Goal: Use online tool/utility: Utilize a website feature to perform a specific function

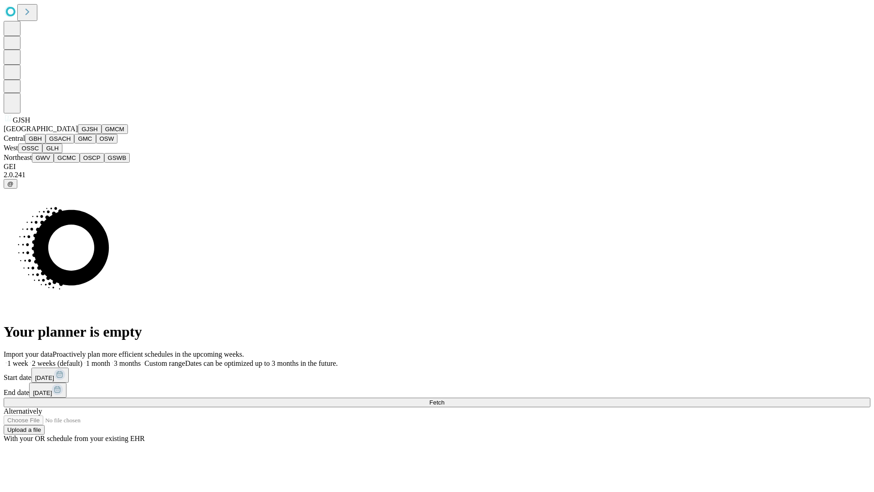
click at [78, 134] on button "GJSH" at bounding box center [90, 129] width 24 height 10
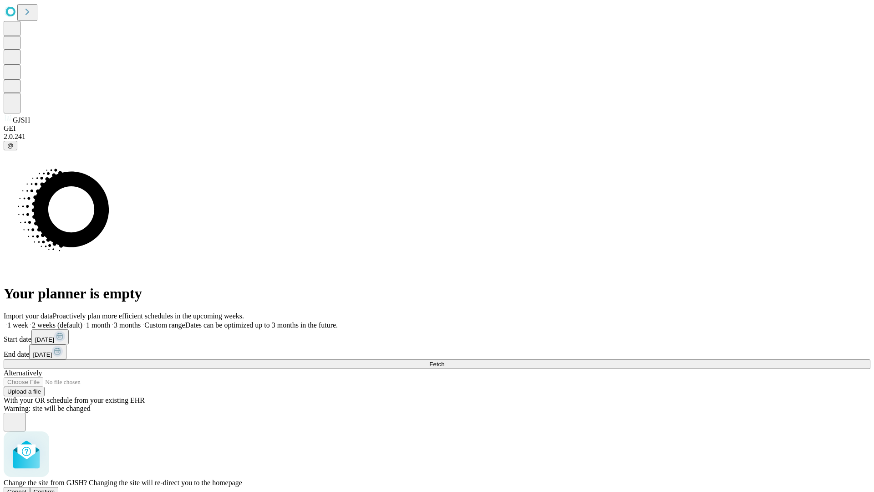
click at [55, 488] on span "Confirm" at bounding box center [44, 491] width 21 height 7
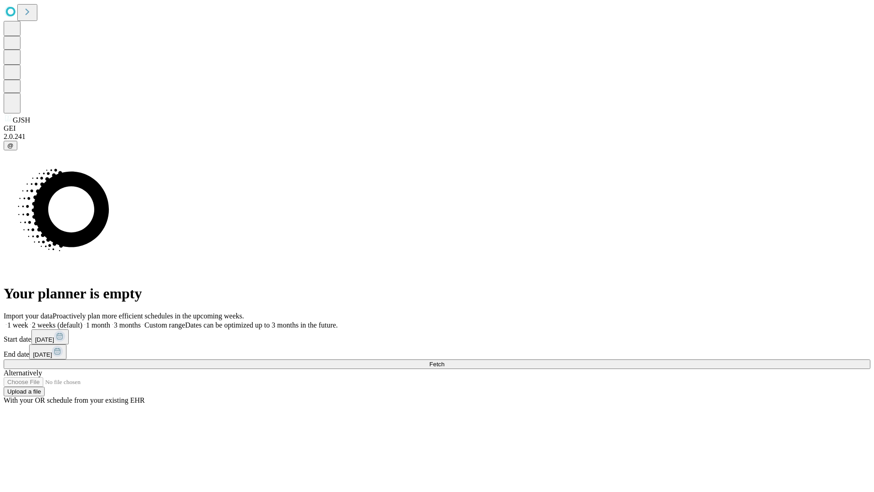
click at [82, 321] on label "2 weeks (default)" at bounding box center [55, 325] width 54 height 8
click at [444, 361] on span "Fetch" at bounding box center [436, 364] width 15 height 7
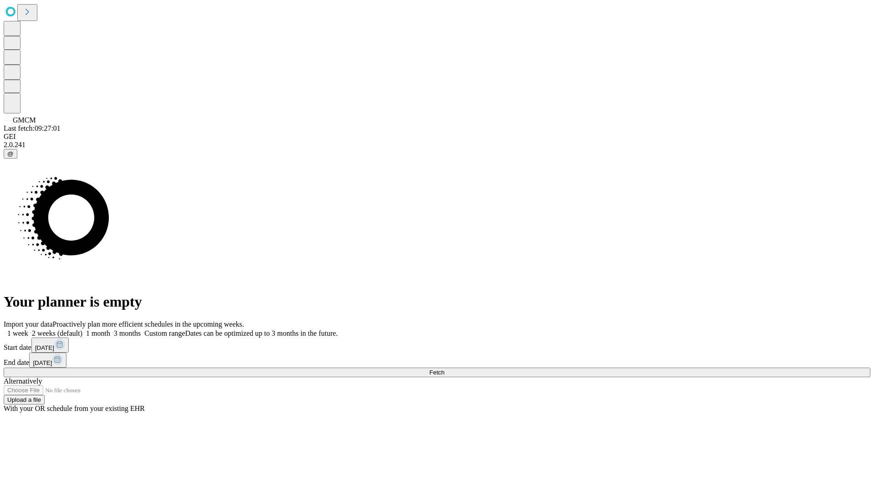
click at [82, 329] on label "2 weeks (default)" at bounding box center [55, 333] width 54 height 8
click at [444, 369] on span "Fetch" at bounding box center [436, 372] width 15 height 7
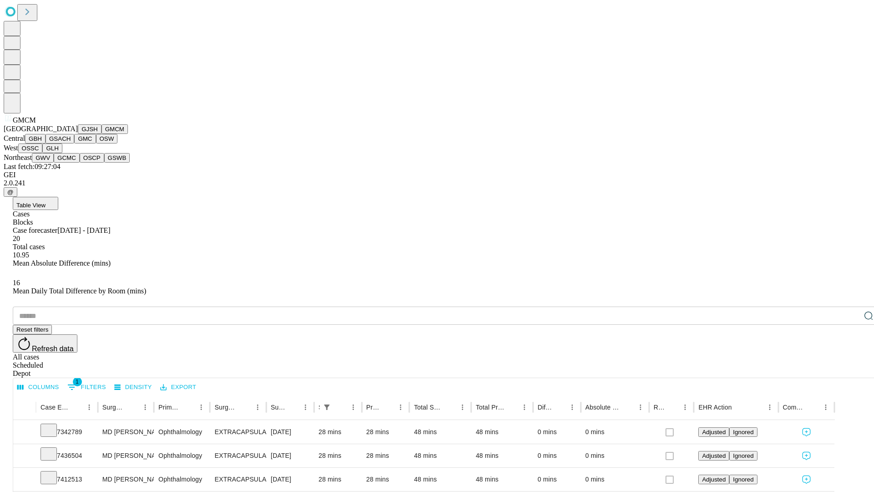
click at [46, 143] on button "GBH" at bounding box center [35, 139] width 20 height 10
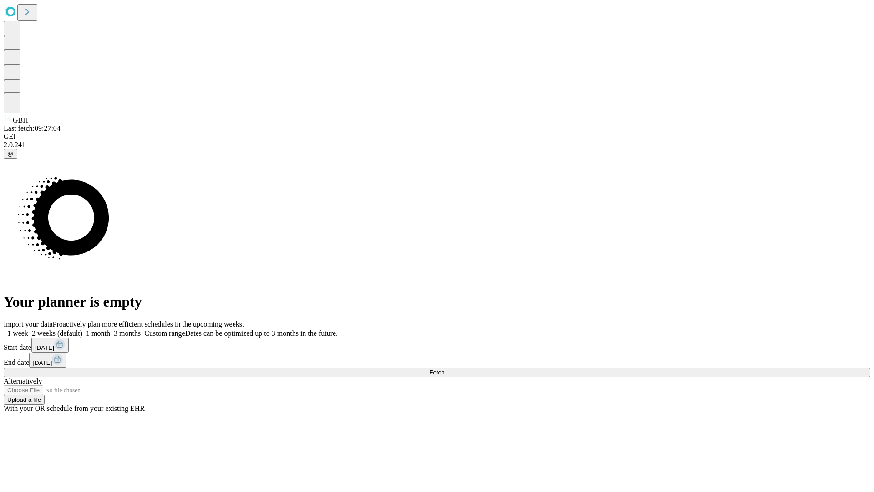
click at [82, 329] on label "2 weeks (default)" at bounding box center [55, 333] width 54 height 8
click at [444, 369] on span "Fetch" at bounding box center [436, 372] width 15 height 7
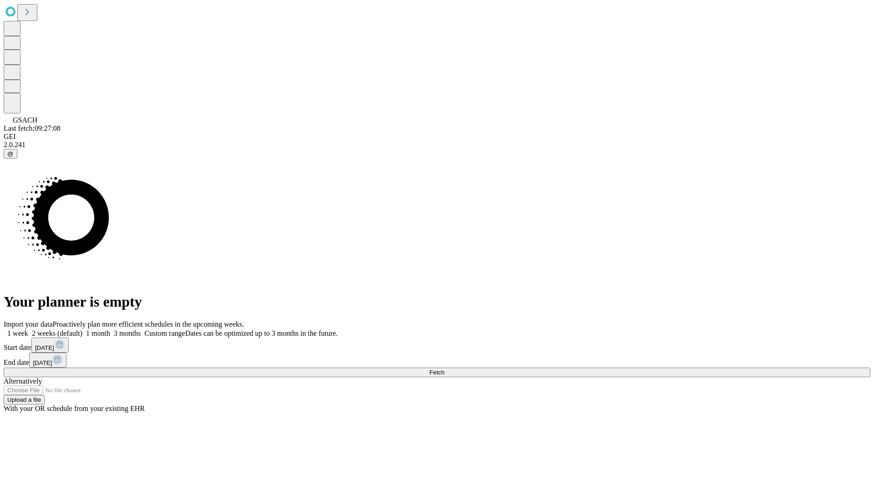
click at [82, 329] on label "2 weeks (default)" at bounding box center [55, 333] width 54 height 8
click at [444, 369] on span "Fetch" at bounding box center [436, 372] width 15 height 7
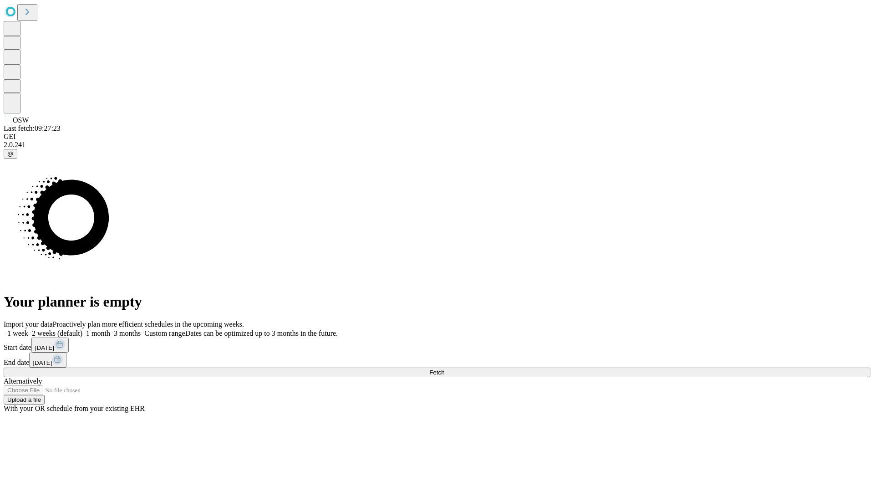
click at [82, 329] on label "2 weeks (default)" at bounding box center [55, 333] width 54 height 8
click at [444, 369] on span "Fetch" at bounding box center [436, 372] width 15 height 7
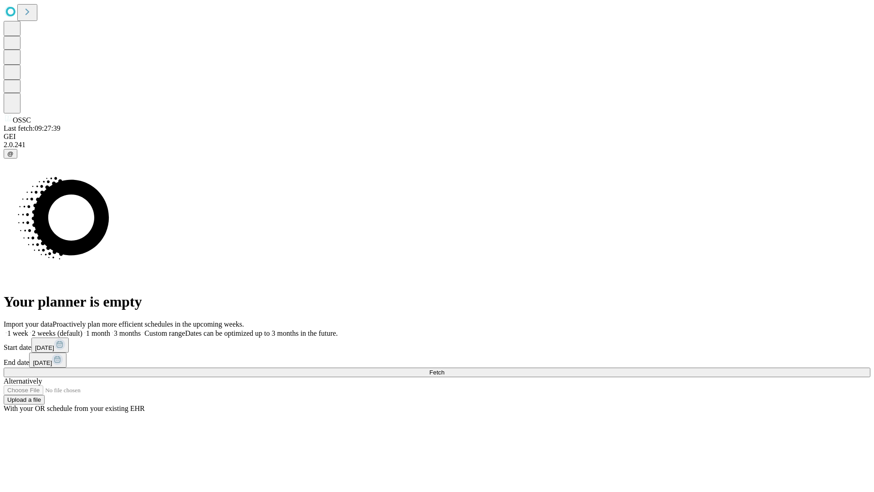
click at [444, 369] on span "Fetch" at bounding box center [436, 372] width 15 height 7
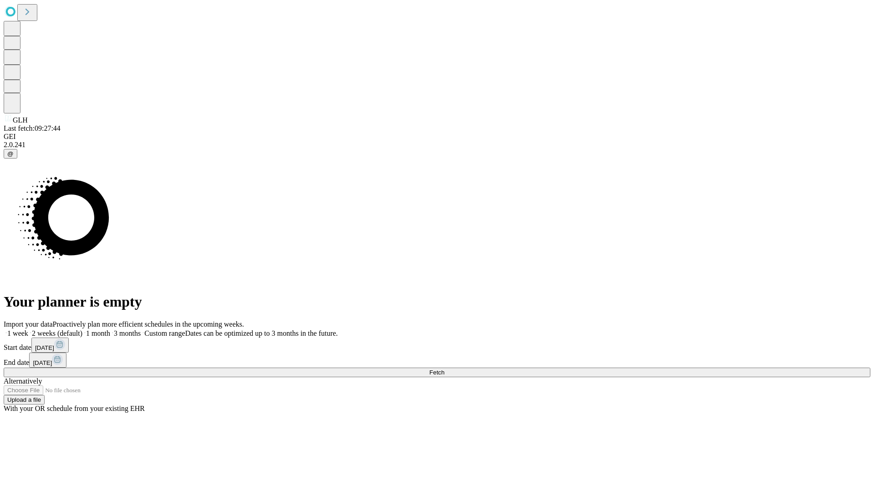
click at [82, 329] on label "2 weeks (default)" at bounding box center [55, 333] width 54 height 8
click at [444, 369] on span "Fetch" at bounding box center [436, 372] width 15 height 7
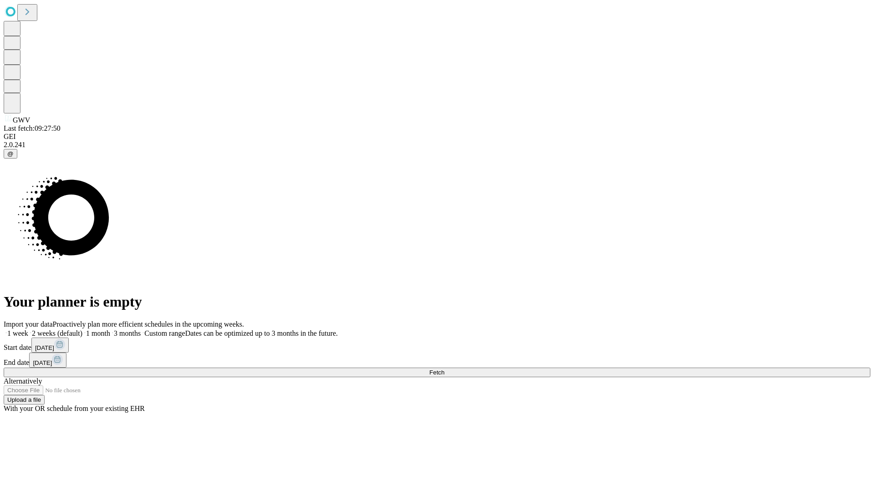
click at [82, 329] on label "2 weeks (default)" at bounding box center [55, 333] width 54 height 8
click at [444, 369] on span "Fetch" at bounding box center [436, 372] width 15 height 7
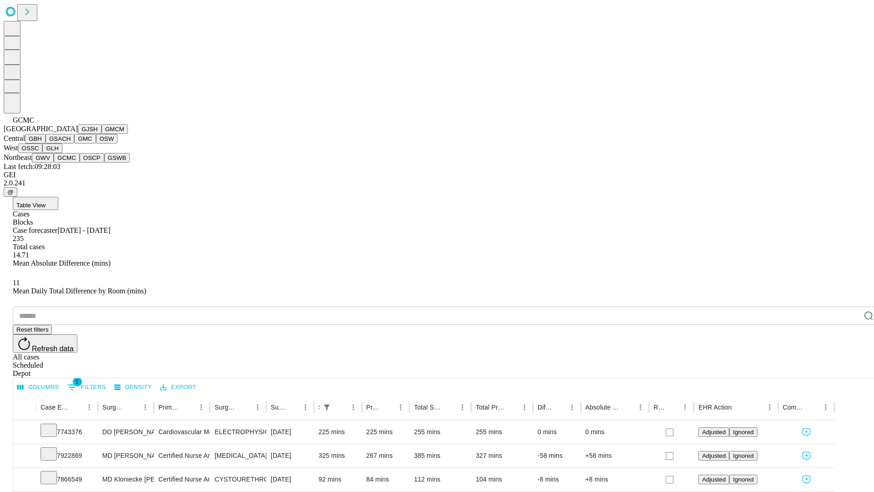
click at [80, 163] on button "OSCP" at bounding box center [92, 158] width 25 height 10
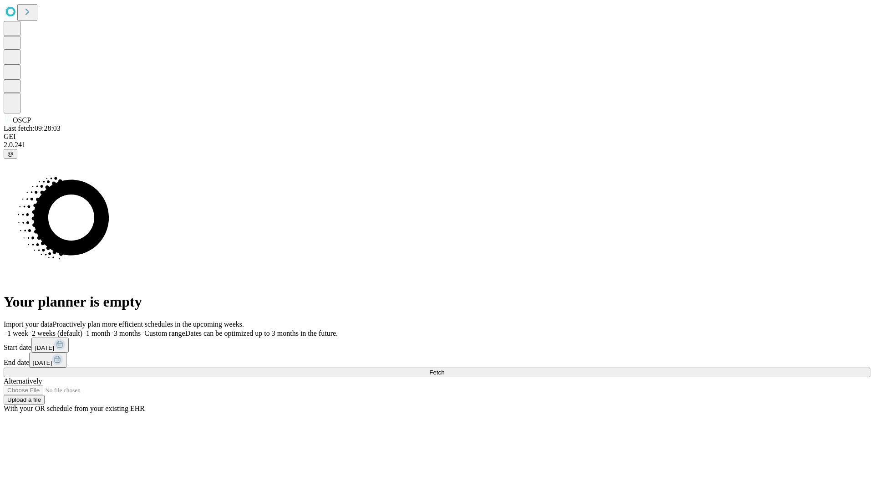
click at [82, 329] on label "2 weeks (default)" at bounding box center [55, 333] width 54 height 8
click at [444, 369] on span "Fetch" at bounding box center [436, 372] width 15 height 7
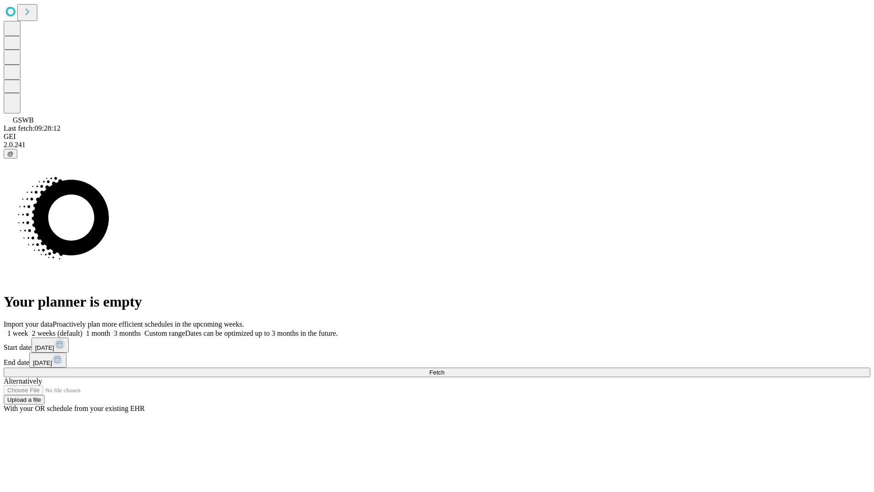
click at [82, 329] on label "2 weeks (default)" at bounding box center [55, 333] width 54 height 8
click at [444, 369] on span "Fetch" at bounding box center [436, 372] width 15 height 7
